Goal: Navigation & Orientation: Find specific page/section

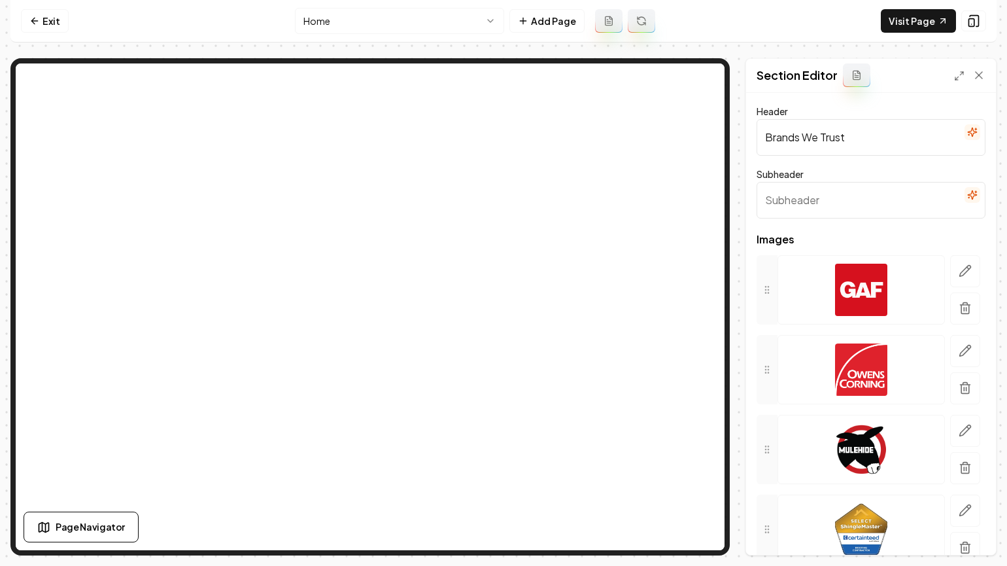
scroll to position [59, 0]
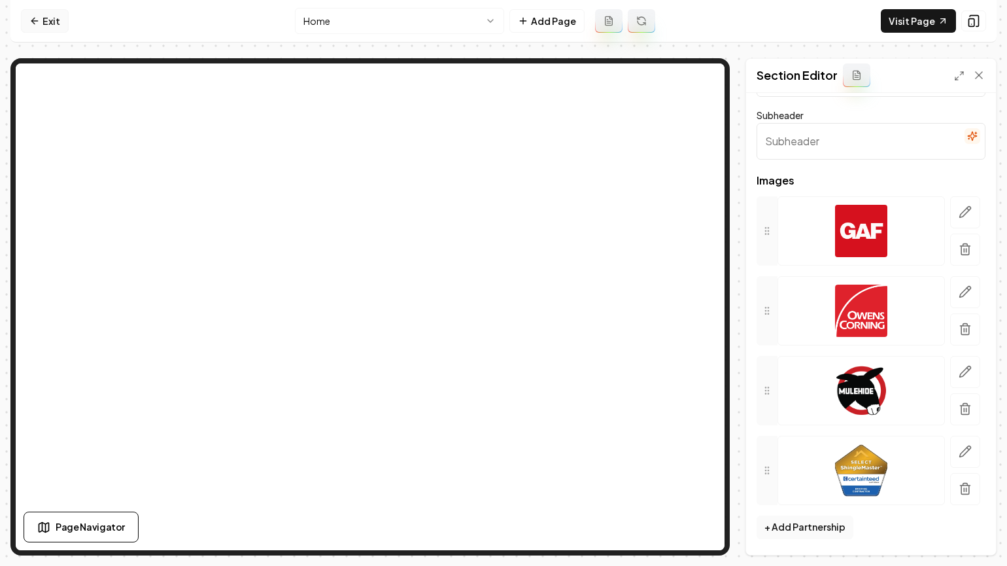
click at [43, 32] on link "Exit" at bounding box center [45, 21] width 48 height 24
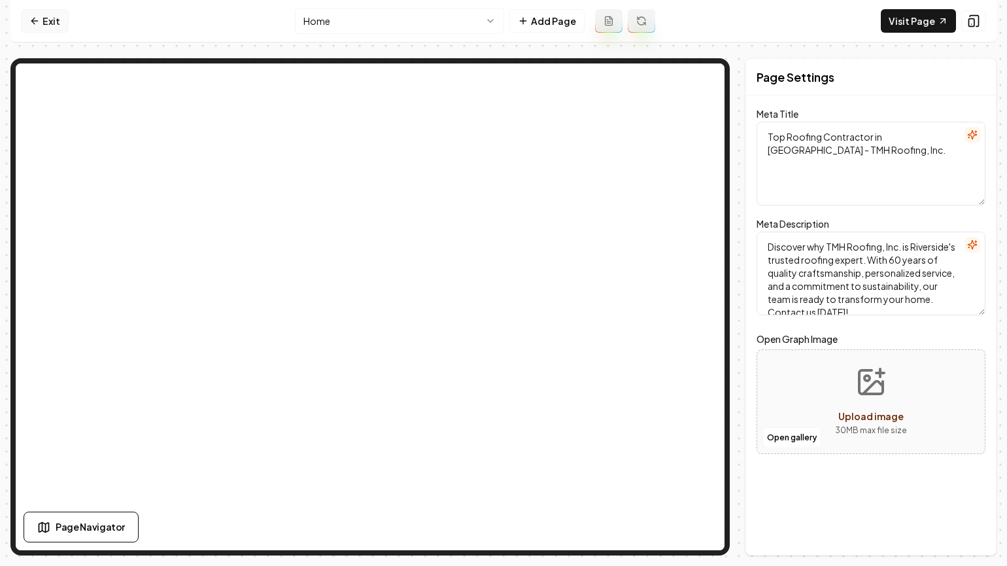
click at [55, 17] on link "Exit" at bounding box center [45, 21] width 48 height 24
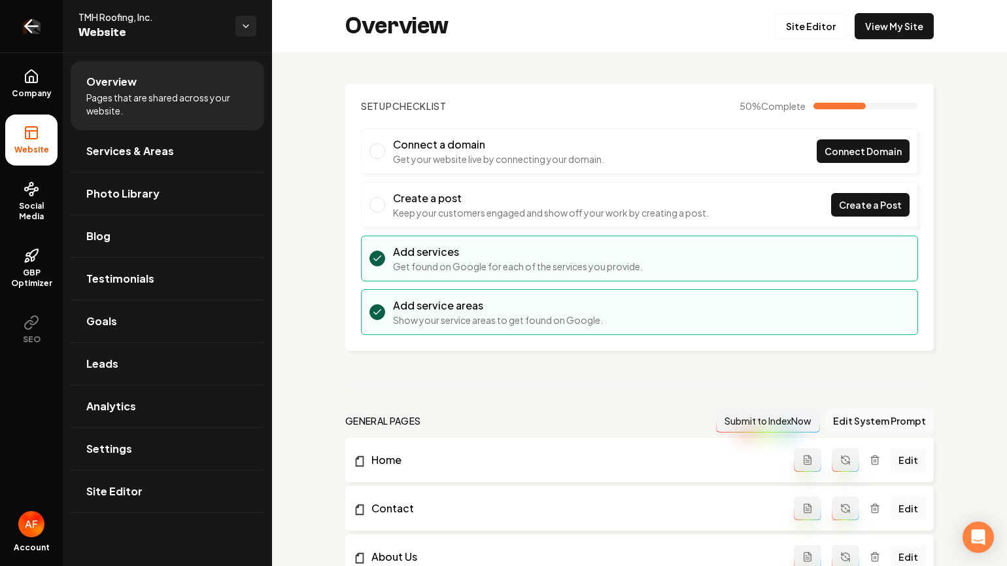
click at [53, 20] on link "Return to dashboard" at bounding box center [31, 26] width 63 height 52
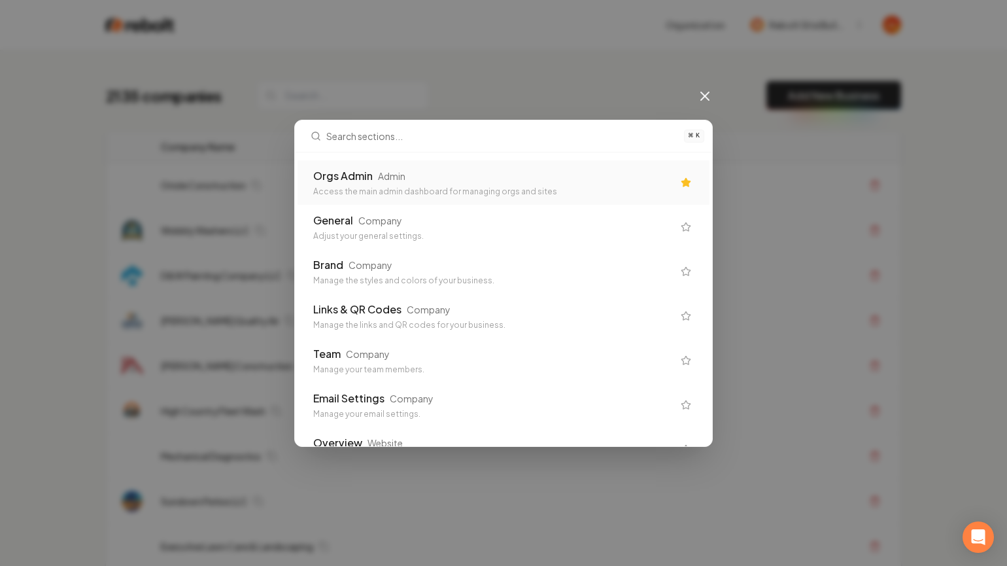
click at [389, 179] on div "Admin" at bounding box center [391, 175] width 27 height 13
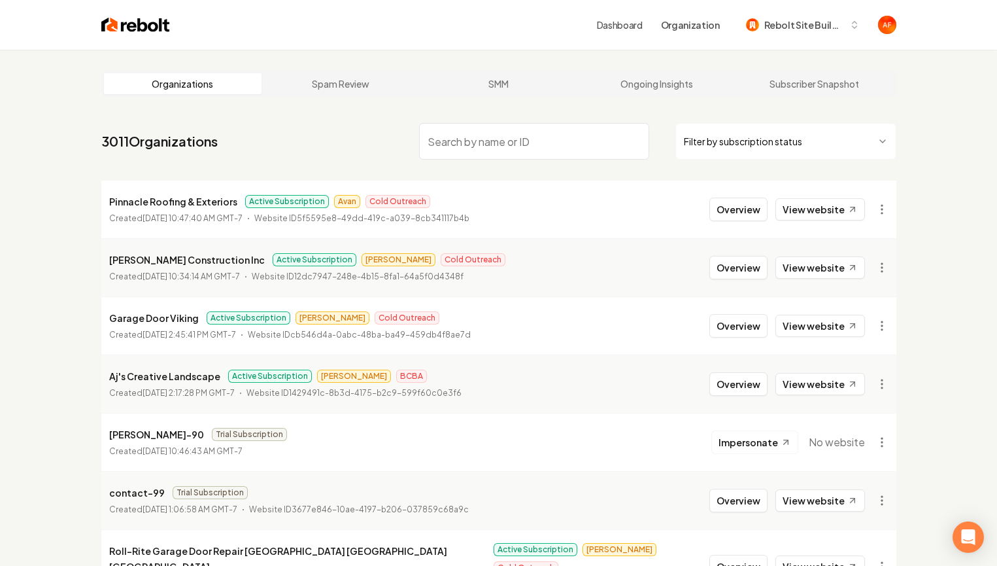
click at [492, 137] on input "search" at bounding box center [534, 141] width 230 height 37
click at [768, 132] on html "Dashboard Organization Rebolt Site Builder Organizations Spam Review SMM Ongoin…" at bounding box center [498, 283] width 997 height 566
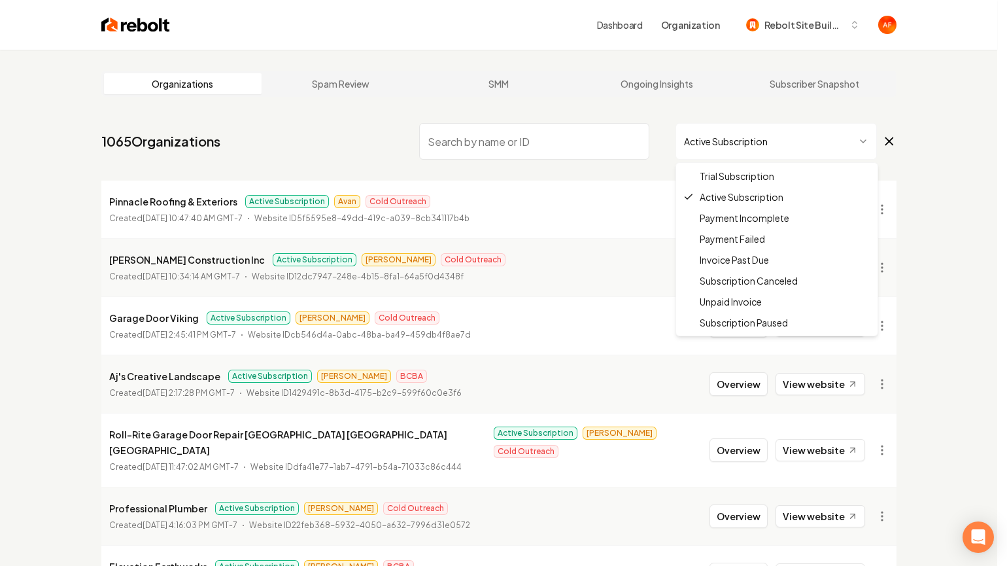
click at [796, 140] on html "Dashboard Organization Rebolt Site Builder Organizations Spam Review SMM Ongoin…" at bounding box center [503, 283] width 1007 height 566
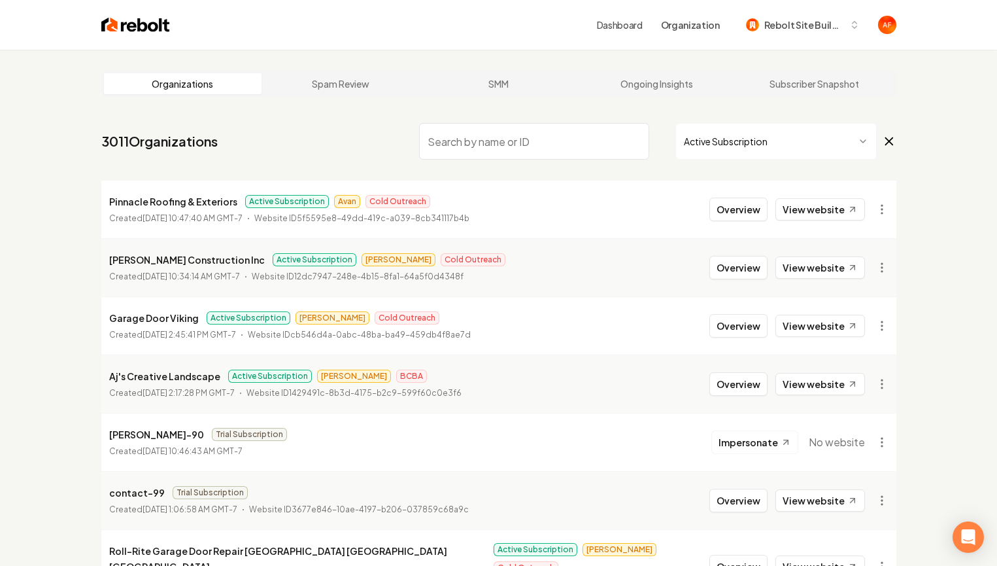
drag, startPoint x: 491, startPoint y: 160, endPoint x: 496, endPoint y: 145, distance: 15.9
click at [491, 160] on nav "3011 Organizations Active Subscription" at bounding box center [498, 147] width 795 height 58
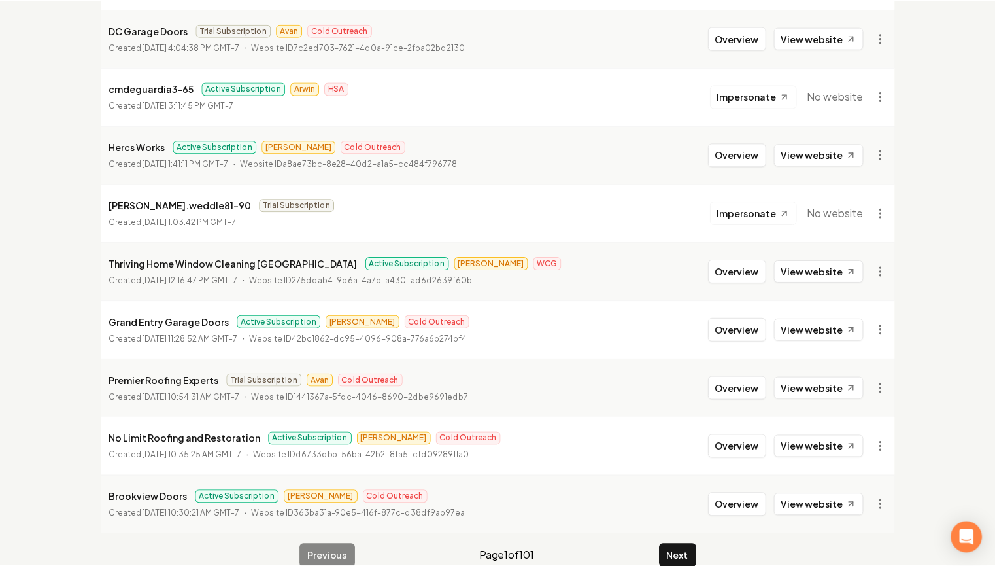
scroll to position [1415, 0]
